Goal: Task Accomplishment & Management: Manage account settings

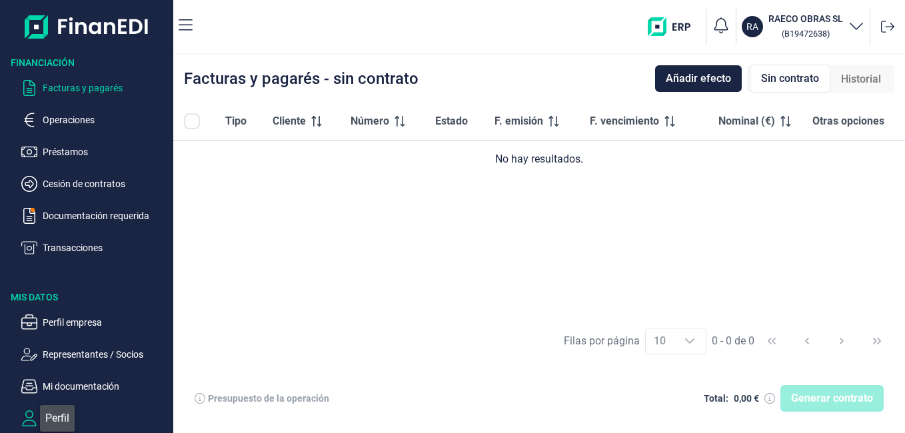
click at [33, 416] on icon "button" at bounding box center [29, 418] width 16 height 16
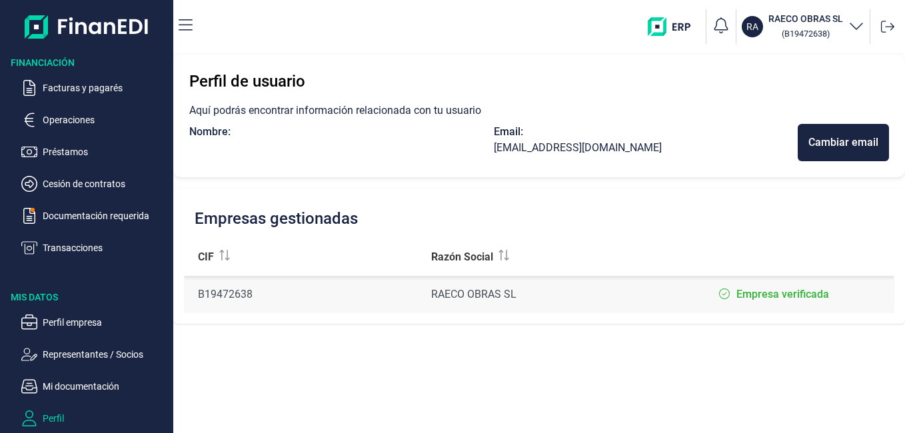
click at [678, 22] on img "button" at bounding box center [673, 26] width 53 height 19
click at [655, 23] on img "button" at bounding box center [673, 26] width 53 height 19
